Goal: Navigation & Orientation: Find specific page/section

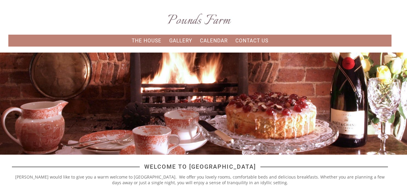
click at [4, 73] on div at bounding box center [203, 104] width 407 height 102
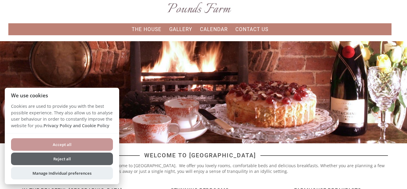
scroll to position [12, 0]
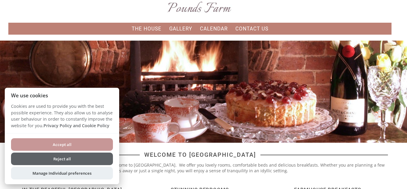
click at [61, 157] on button "Reject all" at bounding box center [62, 158] width 102 height 13
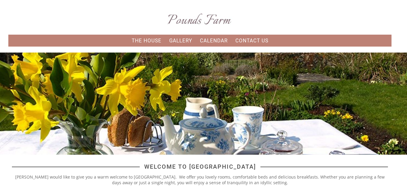
scroll to position [12, 0]
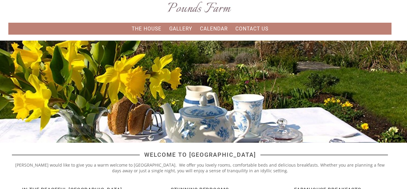
click at [9, 169] on div "Welcome to Pounds Farm Diana would like to give you a warm welcome to Pounds Fa…" at bounding box center [200, 162] width 384 height 30
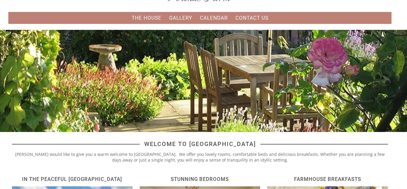
scroll to position [22, 0]
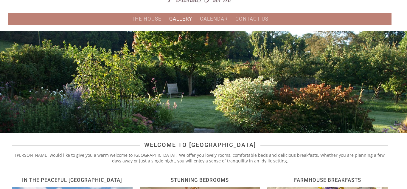
click at [175, 19] on link "Gallery" at bounding box center [180, 19] width 23 height 6
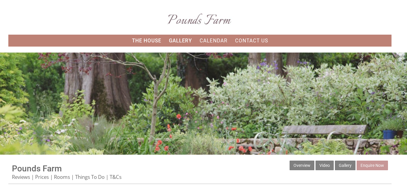
click at [2, 99] on div "Pounds Farm Experience a warm, friendly welcome to this quiet hidden corner of …" at bounding box center [203, 83] width 407 height 61
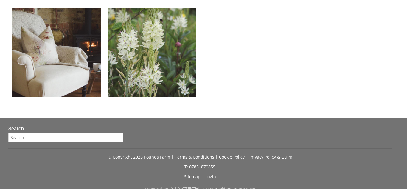
scroll to position [2052, 0]
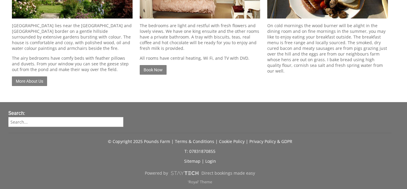
scroll to position [22, 0]
